Goal: Information Seeking & Learning: Learn about a topic

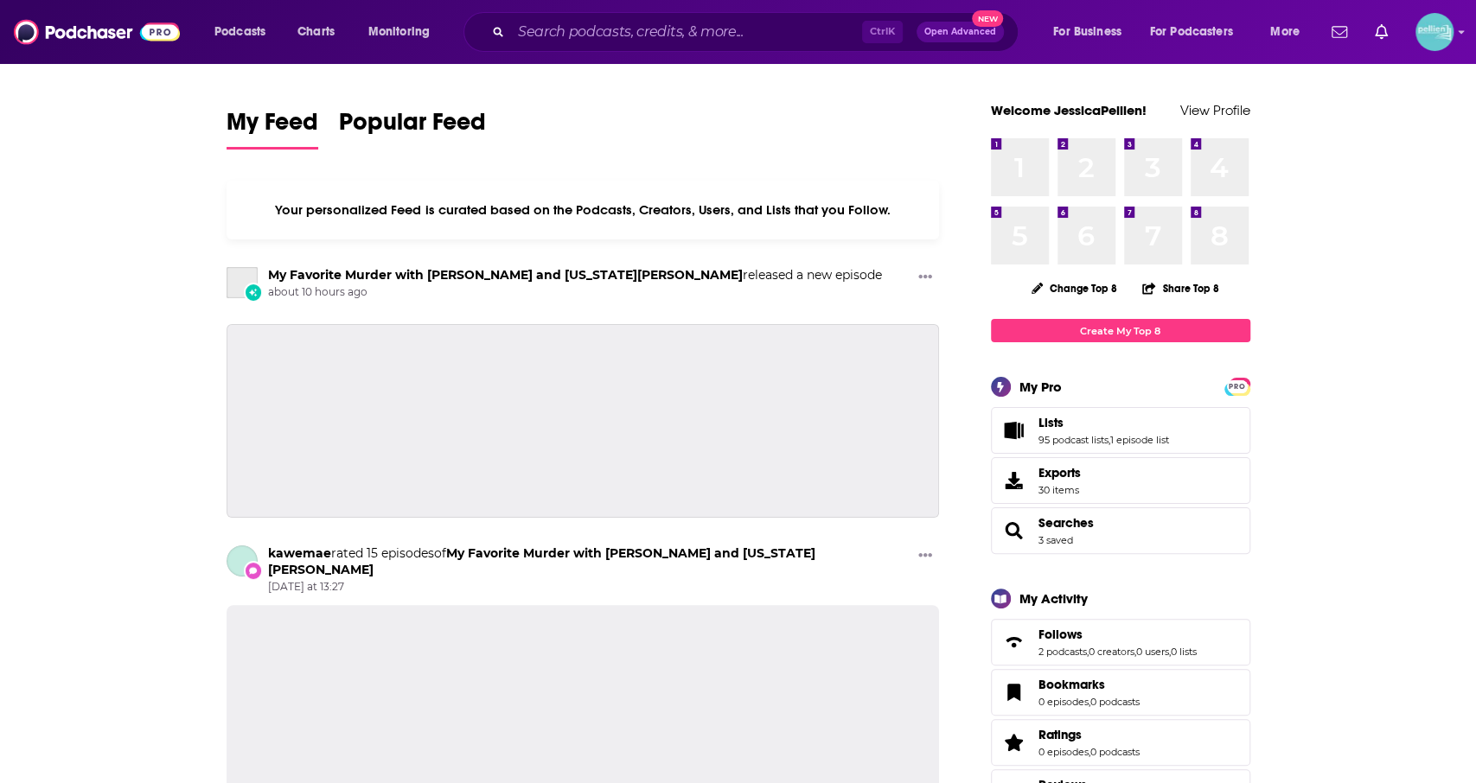
click at [616, 39] on input "Search podcasts, credits, & more..." at bounding box center [686, 32] width 351 height 28
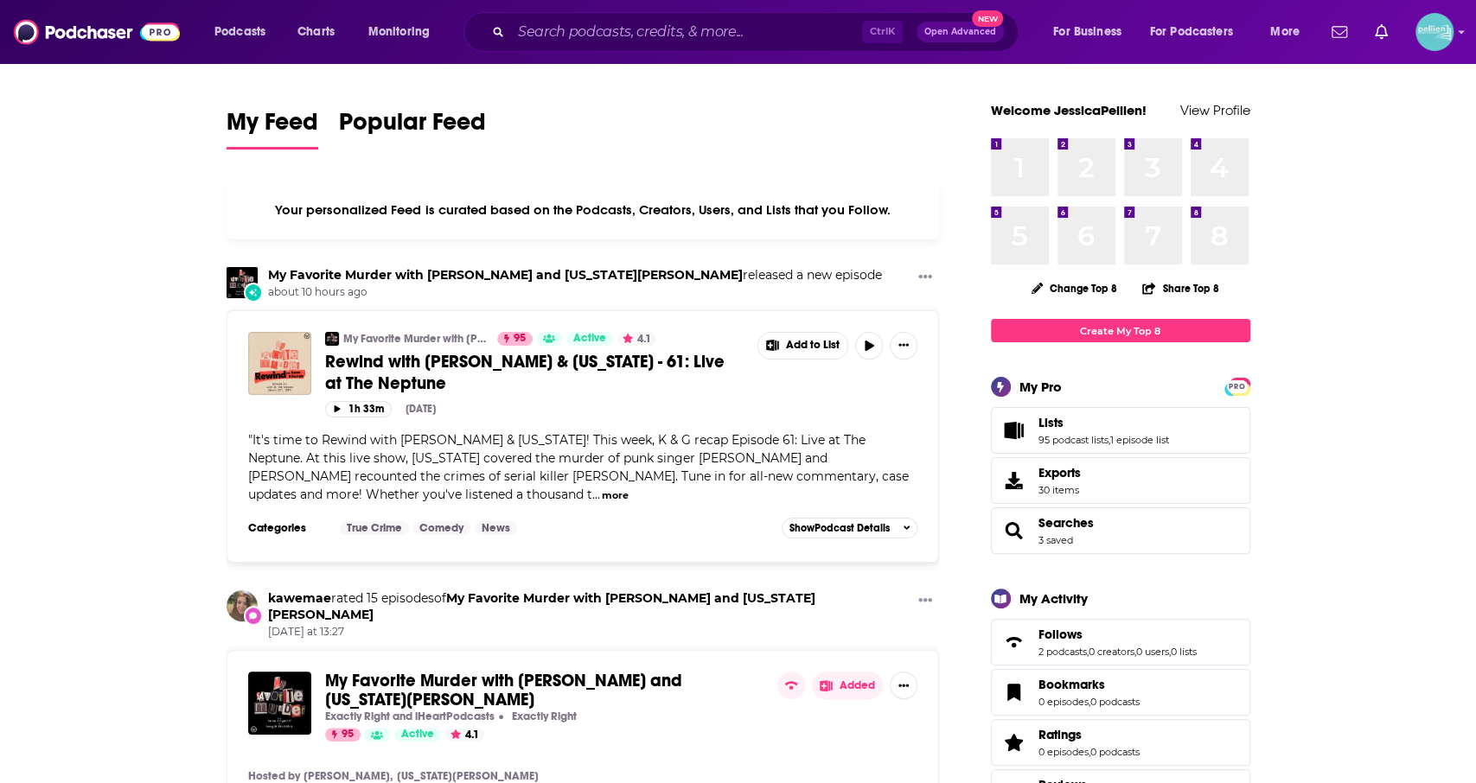
click at [572, 32] on input "Search podcasts, credits, & more..." at bounding box center [686, 32] width 351 height 28
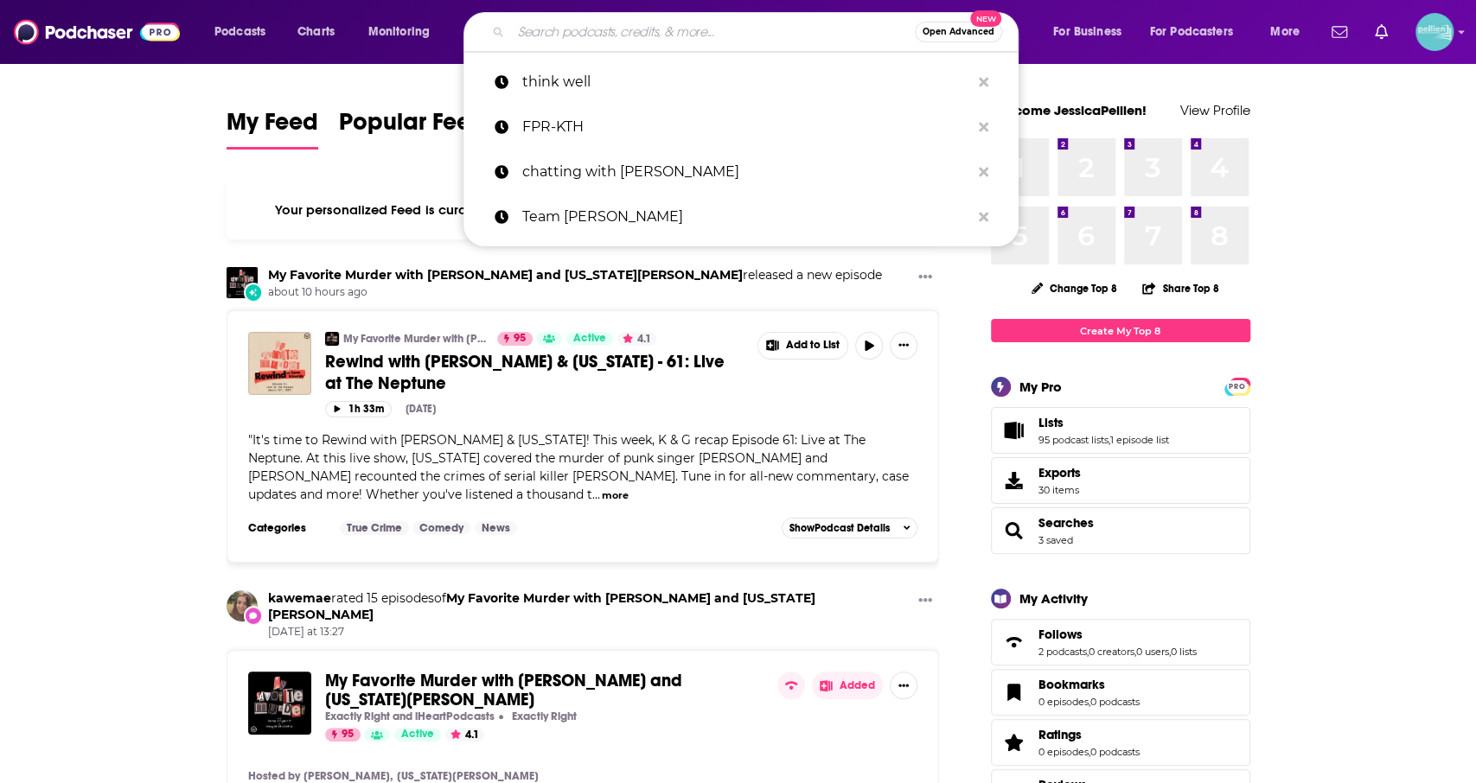
click at [589, 47] on div "Open Advanced New" at bounding box center [740, 32] width 555 height 40
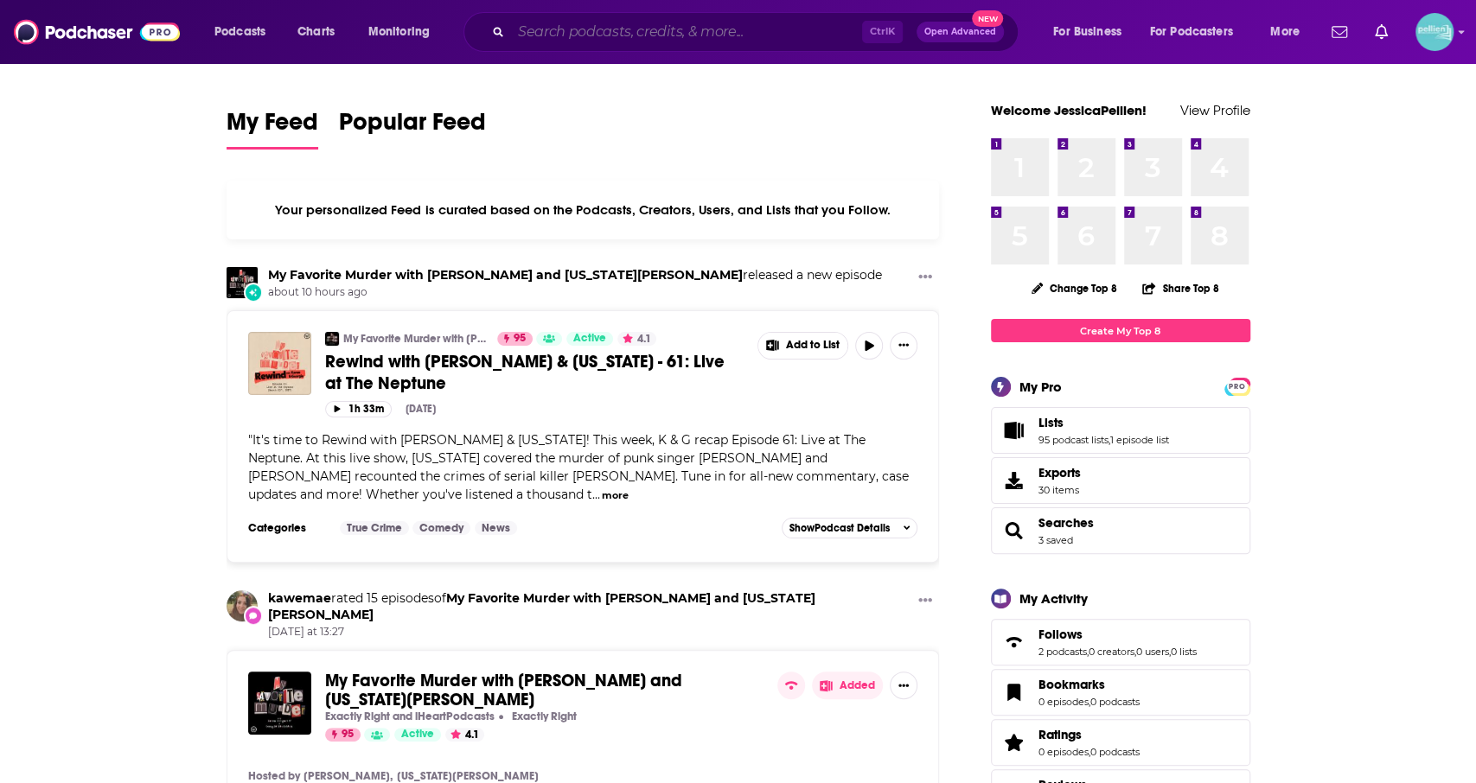
click at [576, 31] on input "Search podcasts, credits, & more..." at bounding box center [686, 32] width 351 height 28
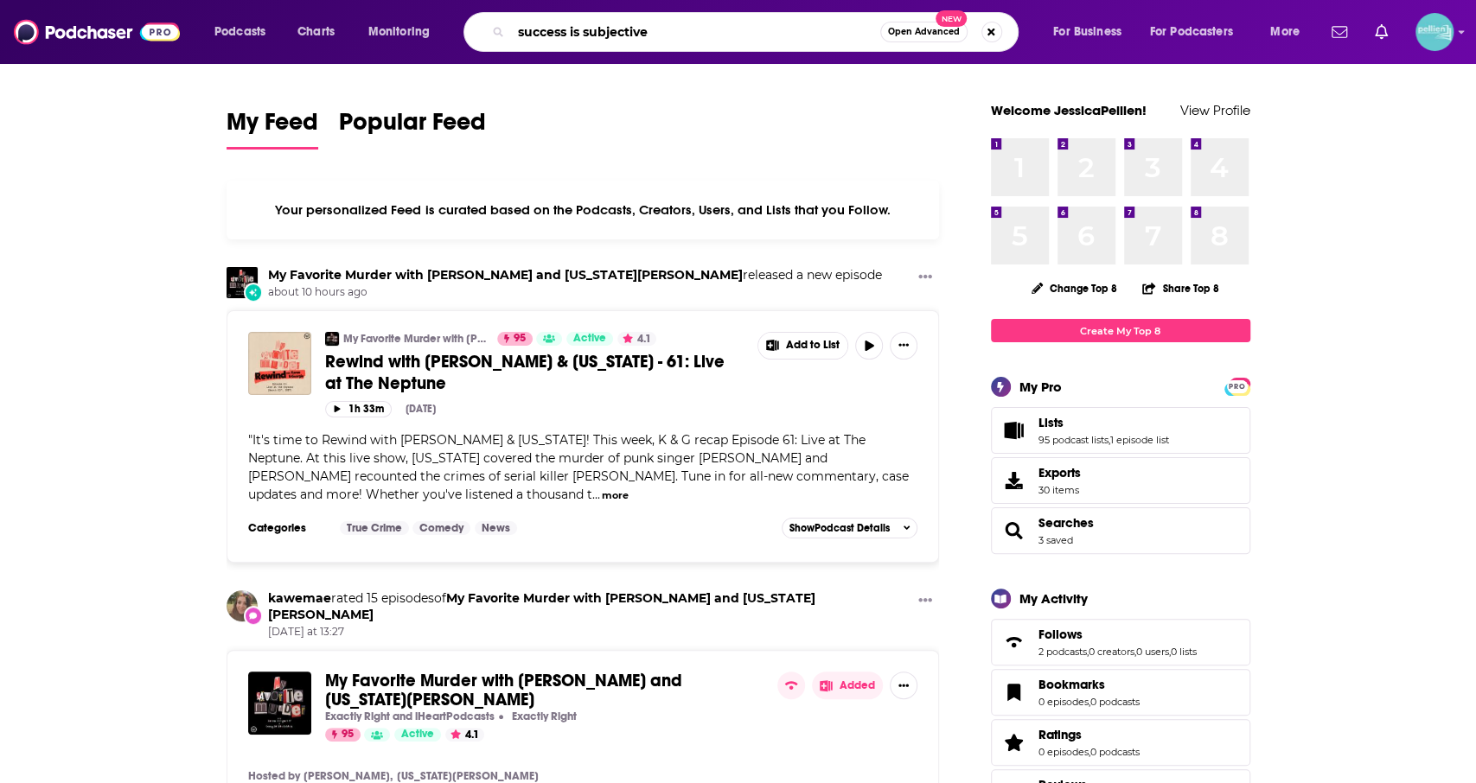
type input "success is subjective"
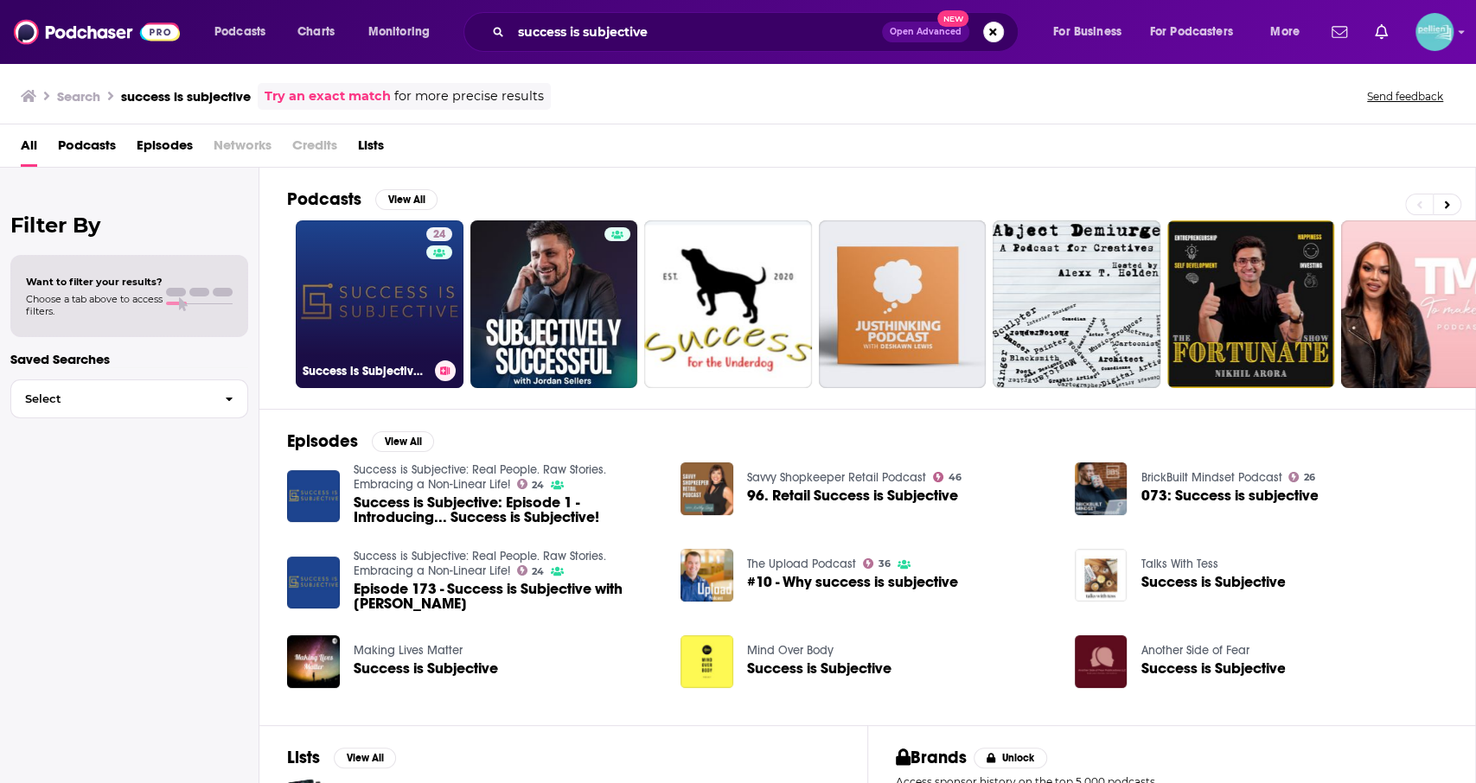
click at [428, 303] on div "24" at bounding box center [441, 293] width 30 height 133
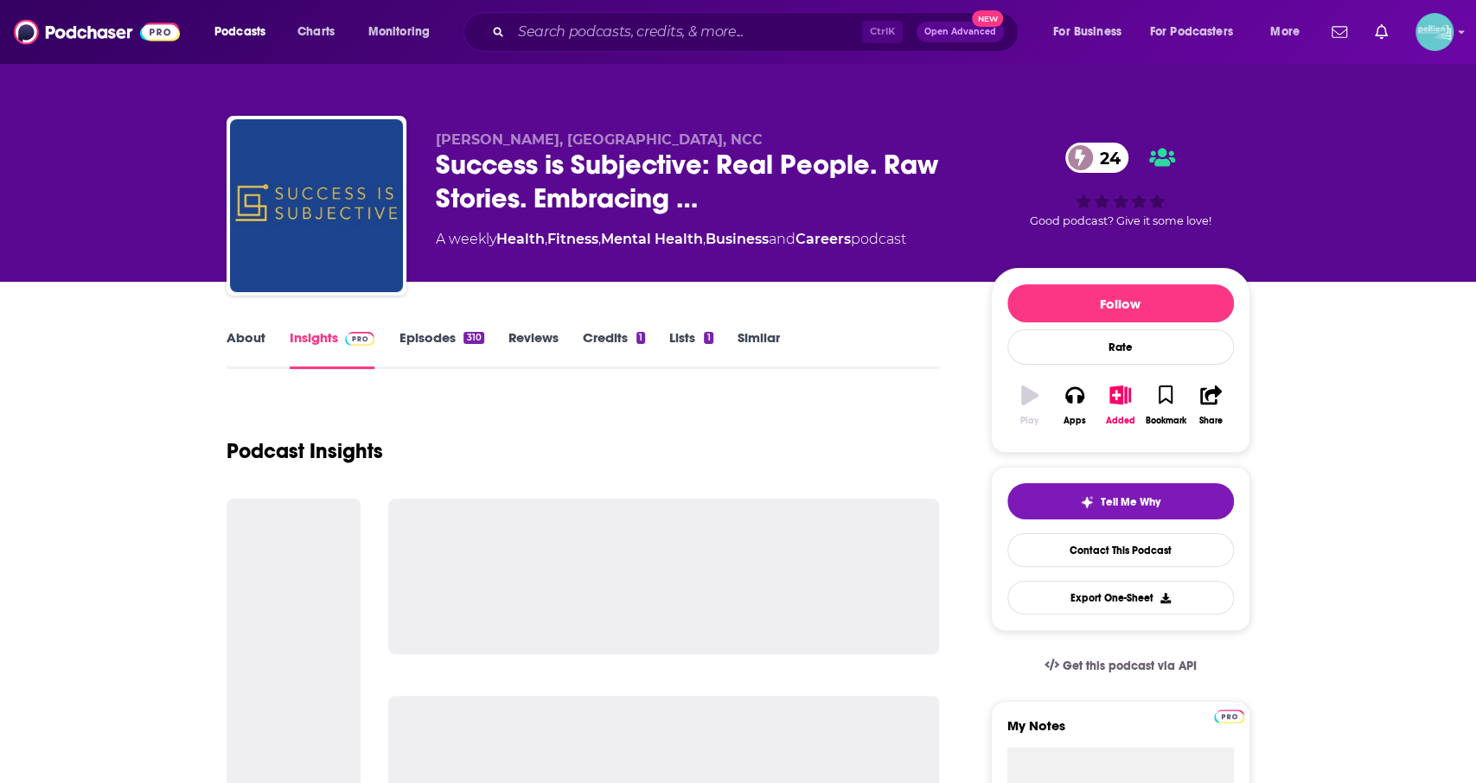
click at [400, 352] on link "Episodes 310" at bounding box center [441, 349] width 85 height 40
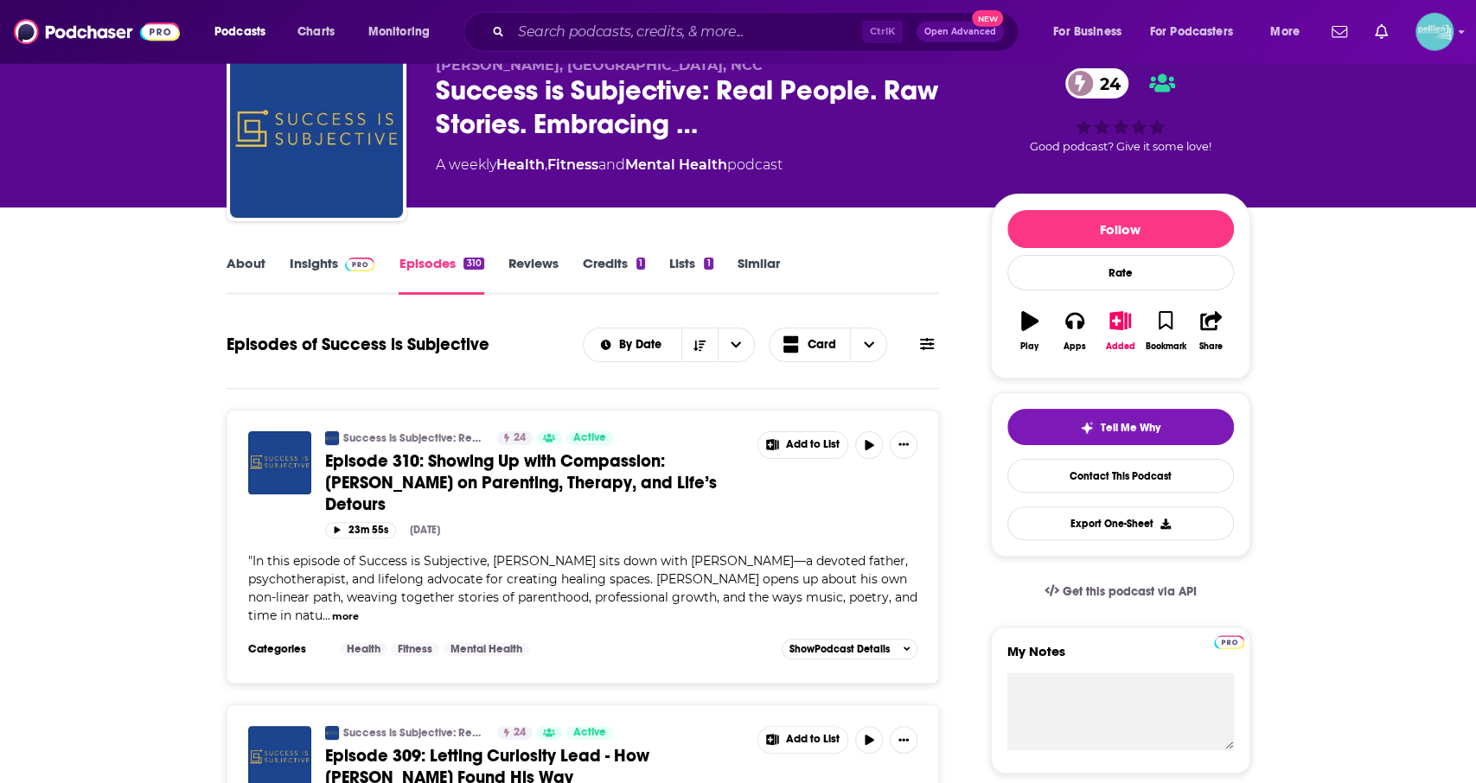
scroll to position [73, 0]
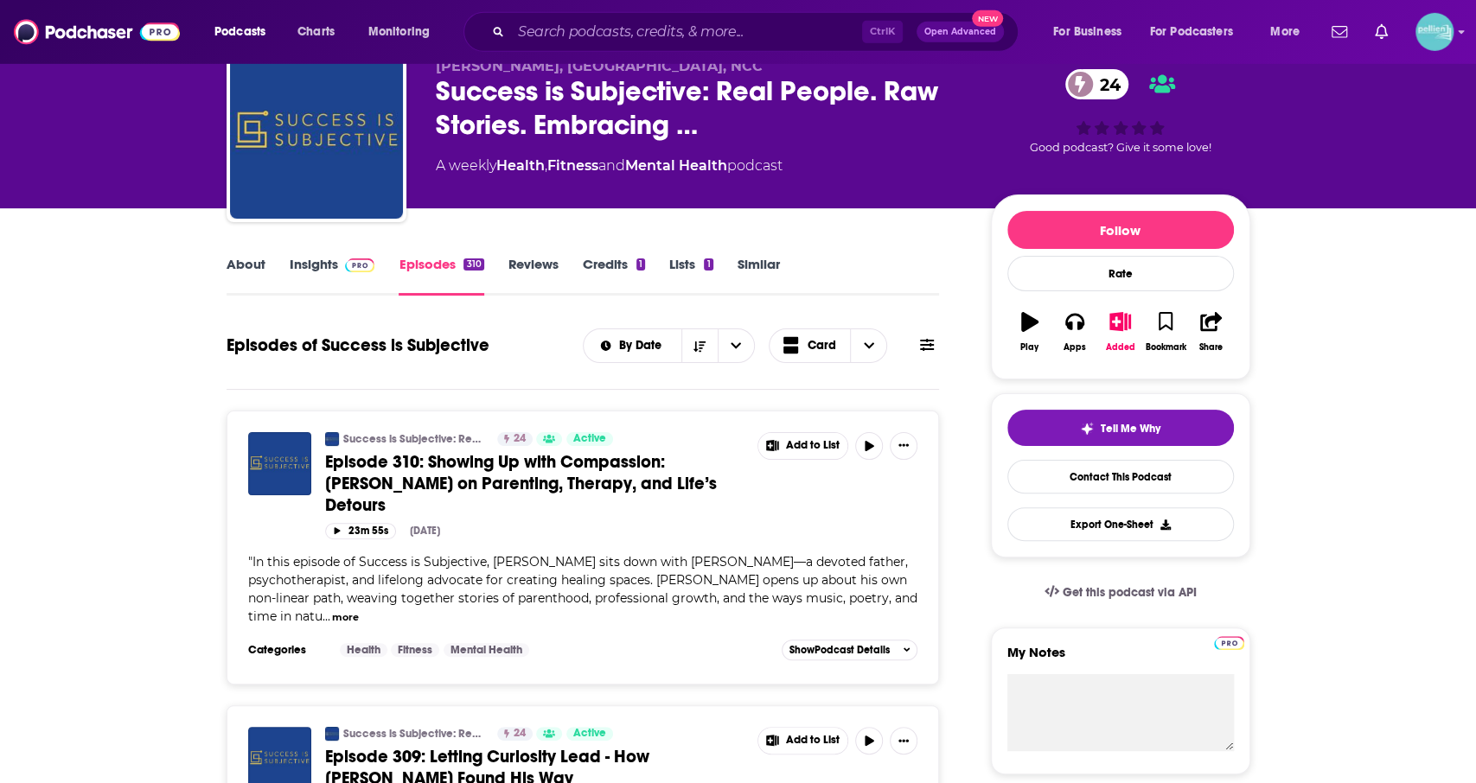
click at [253, 257] on link "About" at bounding box center [246, 276] width 39 height 40
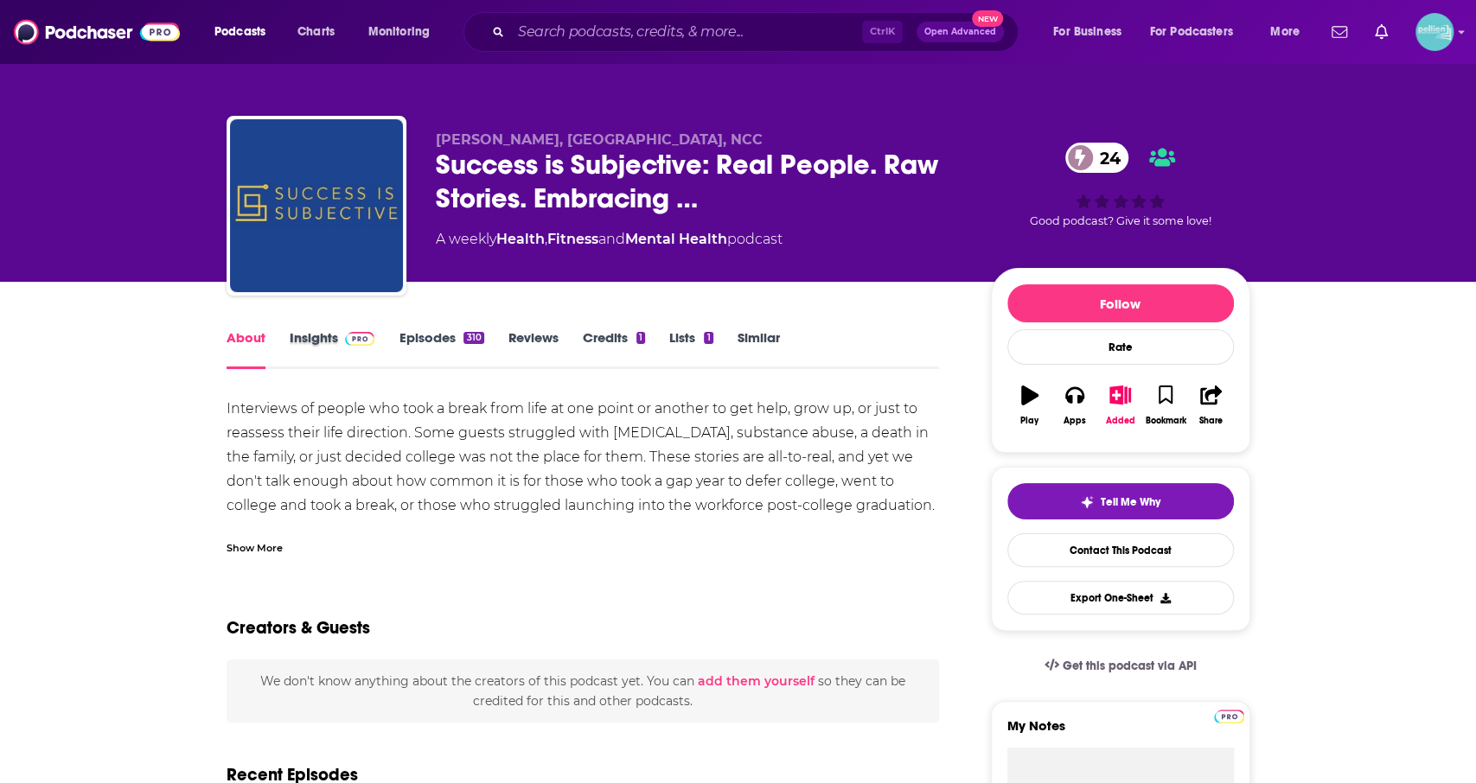
click at [383, 347] on div "Insights" at bounding box center [345, 349] width 110 height 40
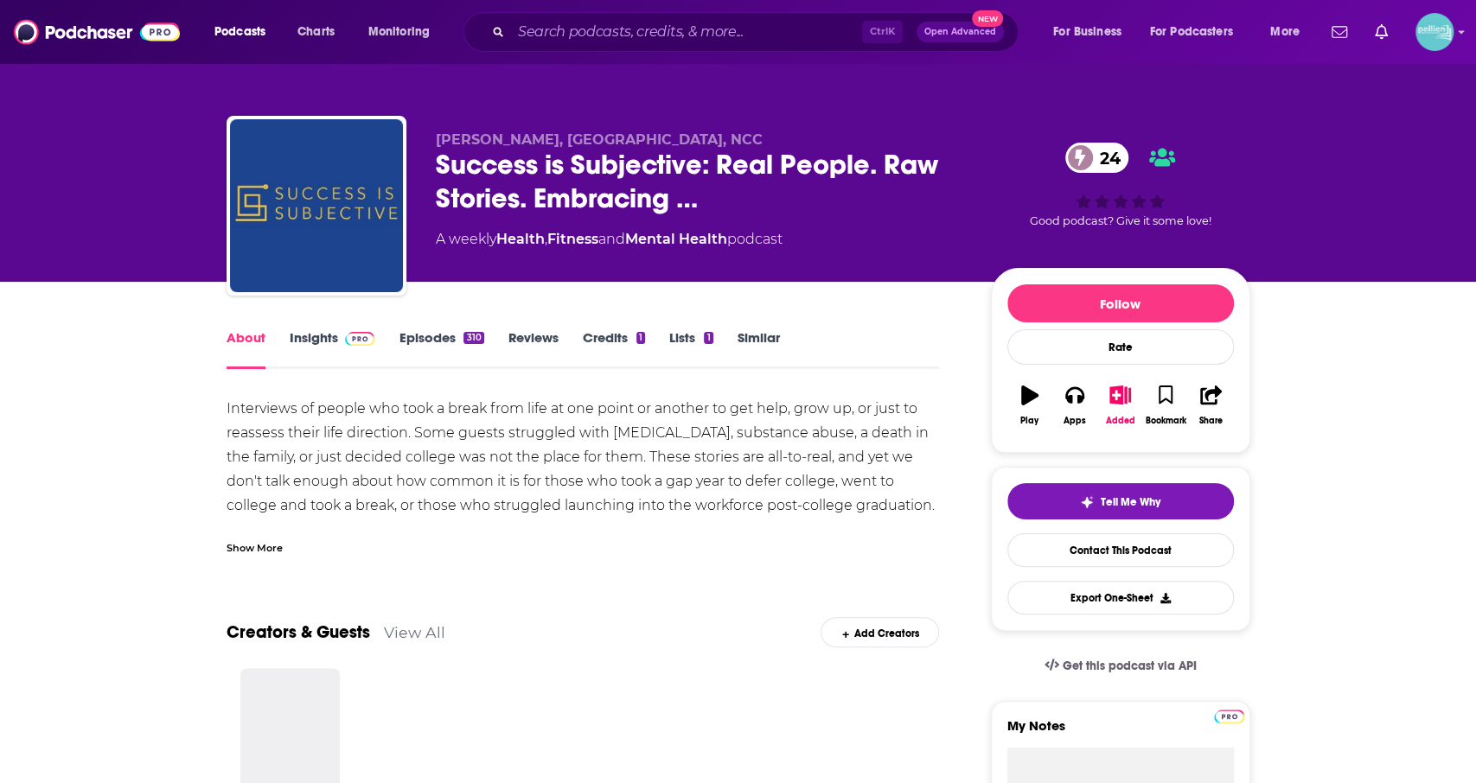
click at [335, 342] on link "Insights" at bounding box center [333, 349] width 86 height 40
